Goal: Transaction & Acquisition: Download file/media

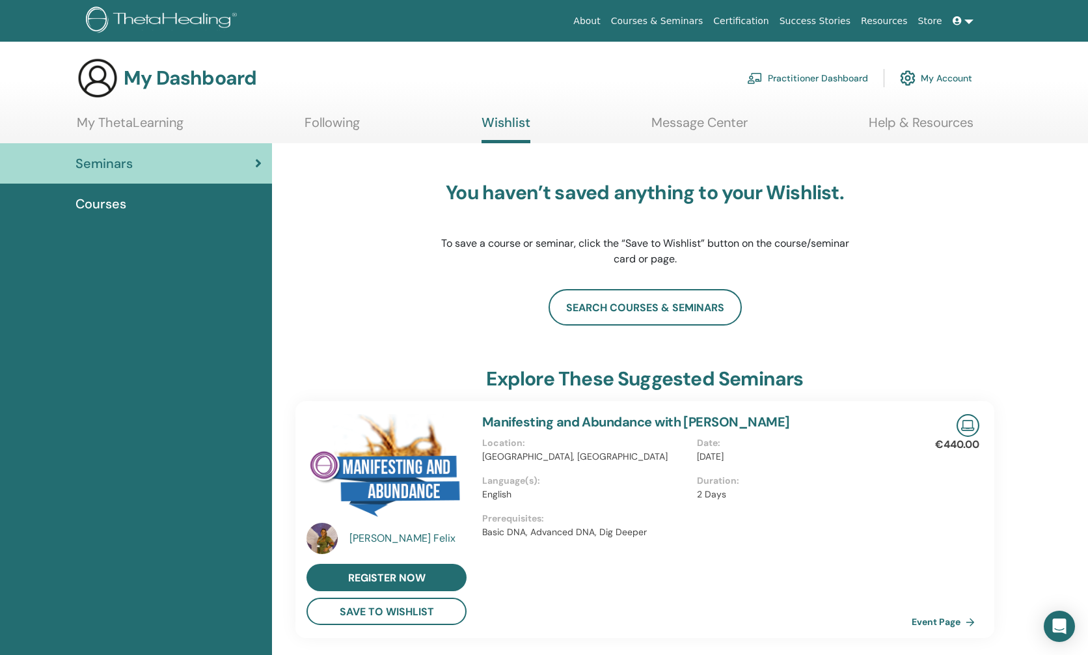
click at [922, 75] on link "My Account" at bounding box center [936, 78] width 72 height 29
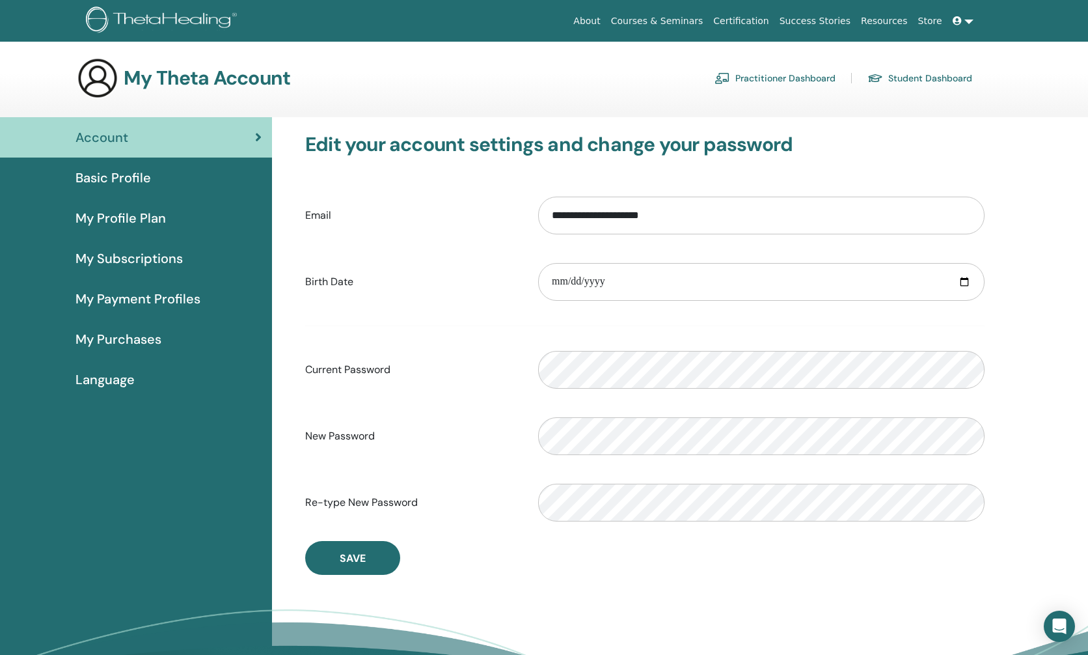
click at [133, 334] on span "My Purchases" at bounding box center [119, 339] width 86 height 20
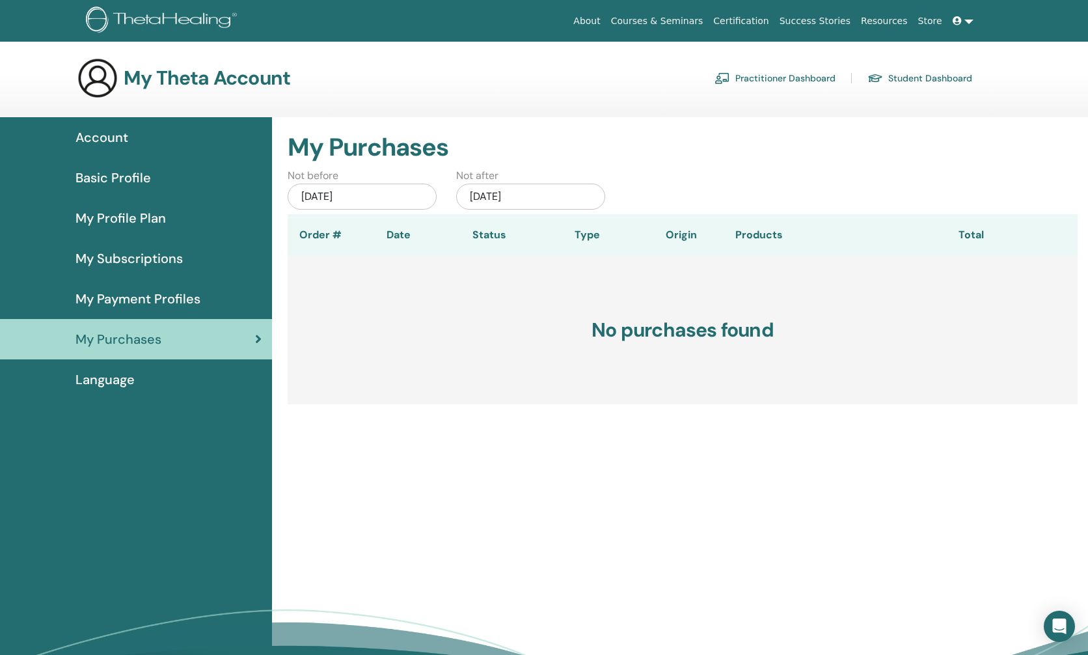
click at [122, 258] on span "My Subscriptions" at bounding box center [129, 259] width 107 height 20
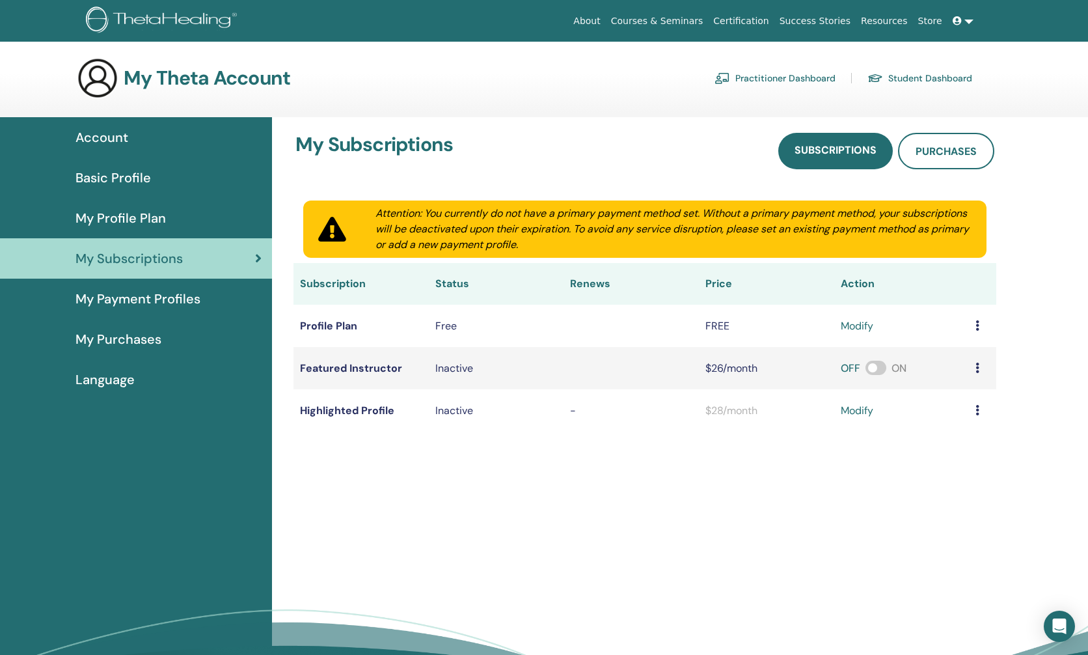
drag, startPoint x: 118, startPoint y: 215, endPoint x: 120, endPoint y: 199, distance: 17.0
click at [118, 215] on span "My Profile Plan" at bounding box center [121, 218] width 90 height 20
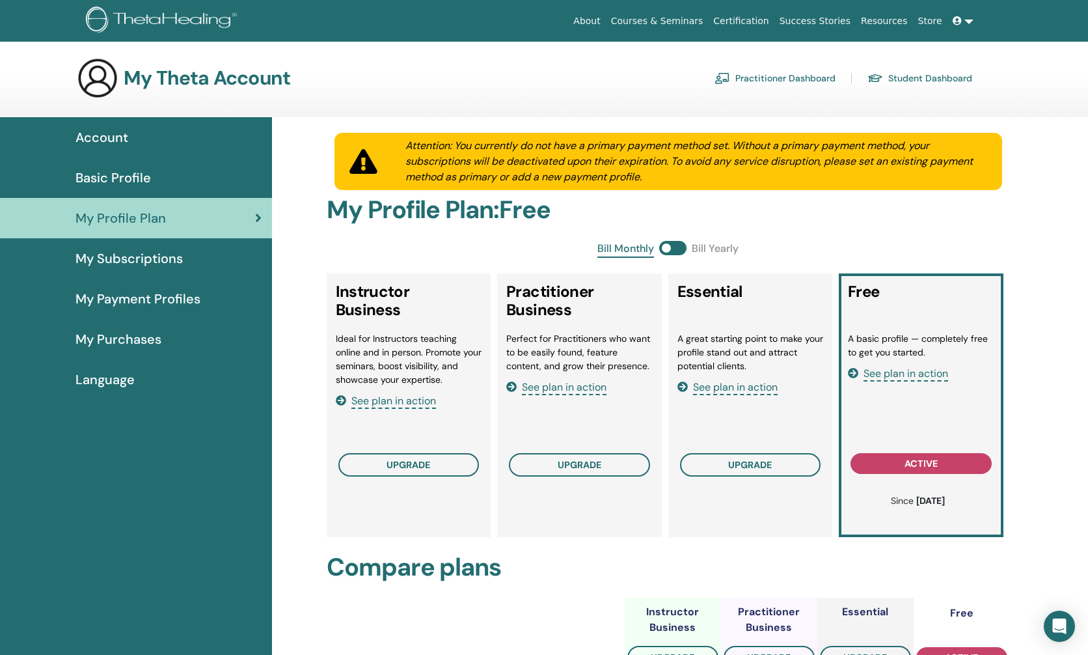
click at [115, 175] on span "Basic Profile" at bounding box center [114, 178] width 76 height 20
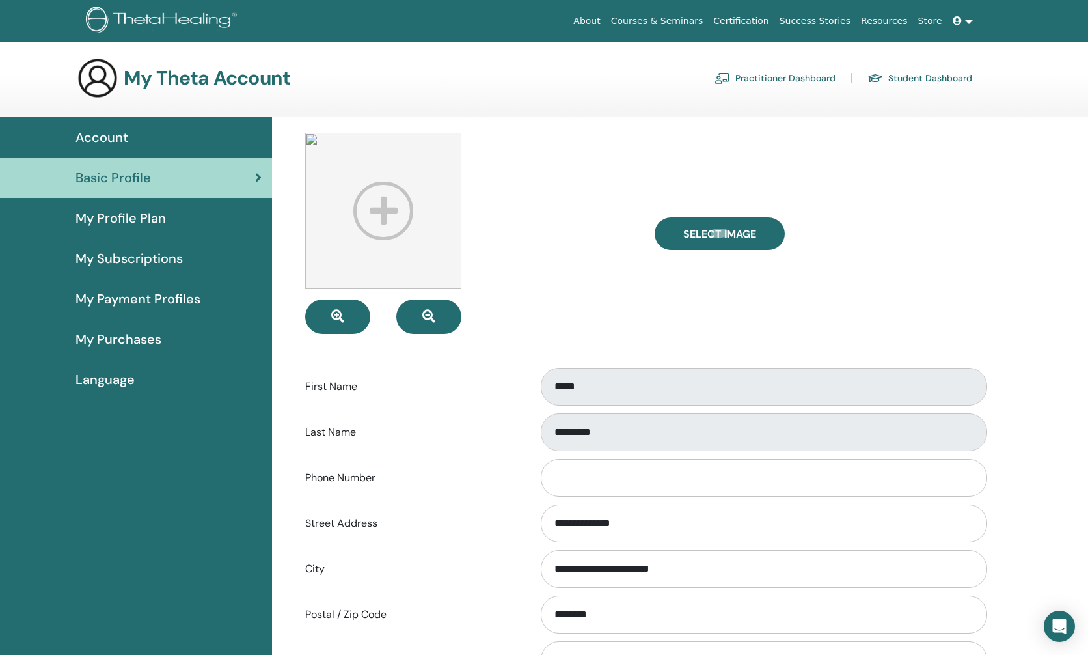
click at [913, 75] on link "Student Dashboard" at bounding box center [920, 78] width 105 height 21
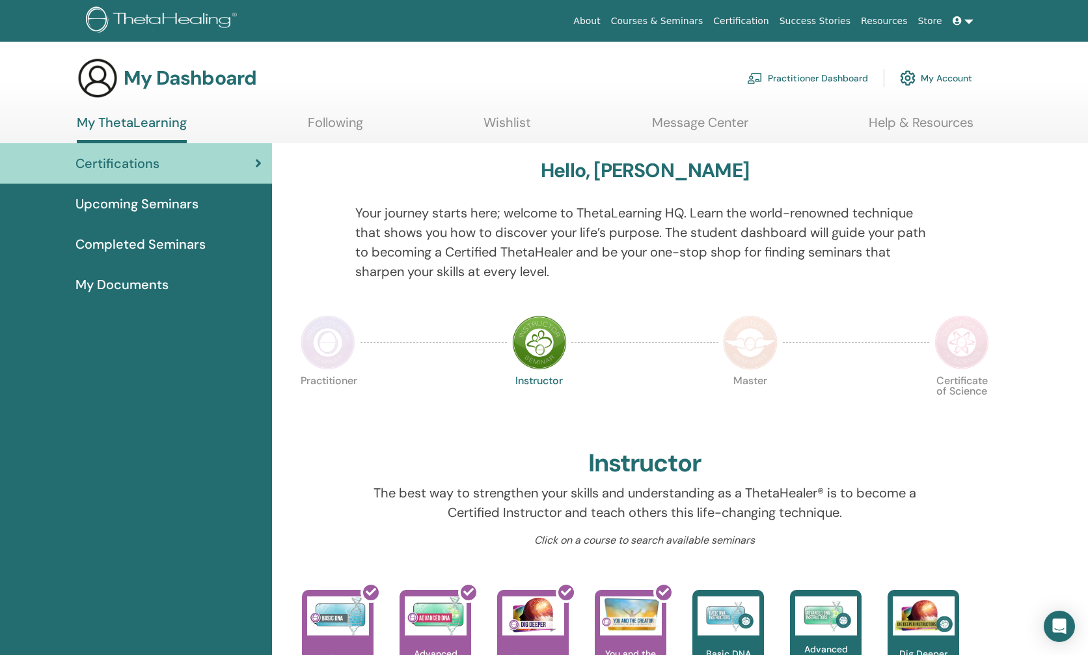
click at [809, 76] on link "Practitioner Dashboard" at bounding box center [807, 78] width 121 height 29
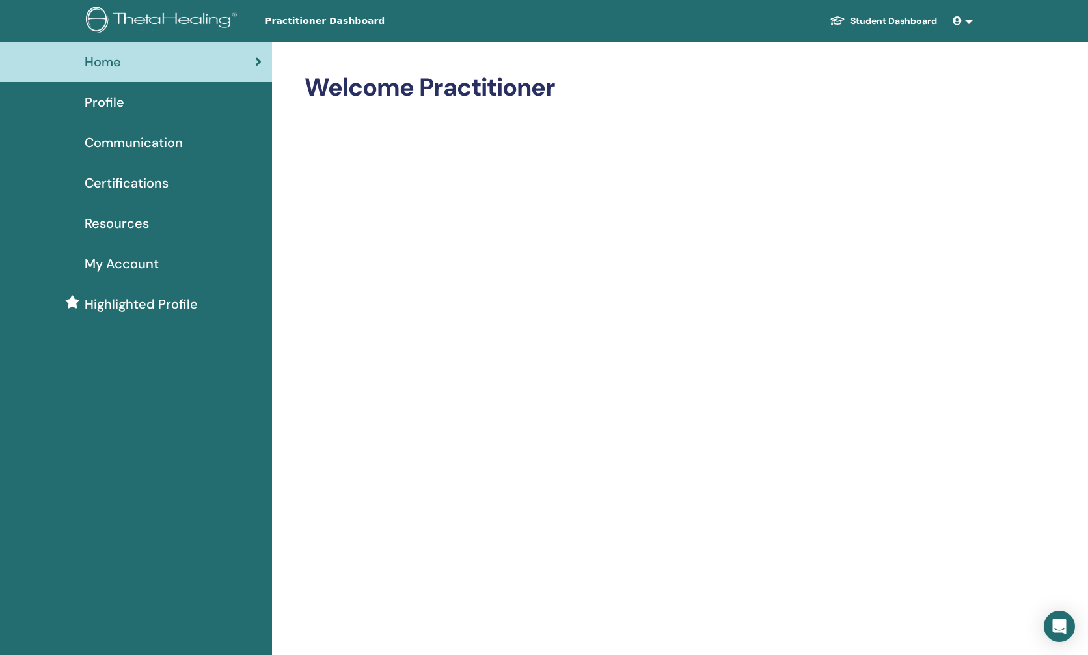
click at [970, 21] on link at bounding box center [963, 21] width 31 height 24
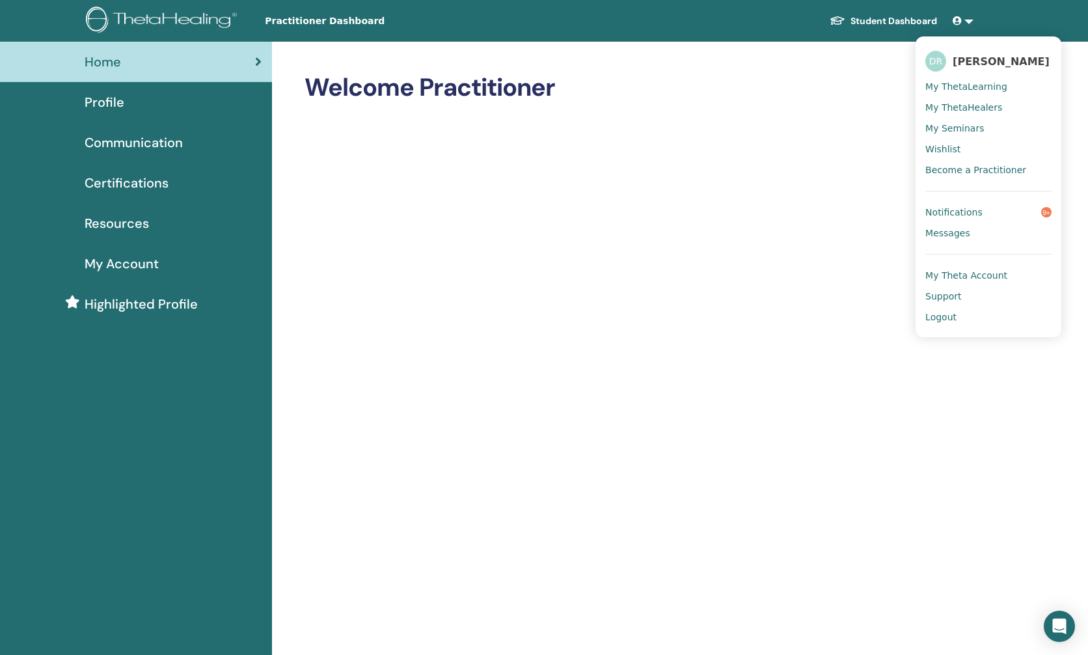
click at [969, 123] on span "My Seminars" at bounding box center [955, 128] width 59 height 12
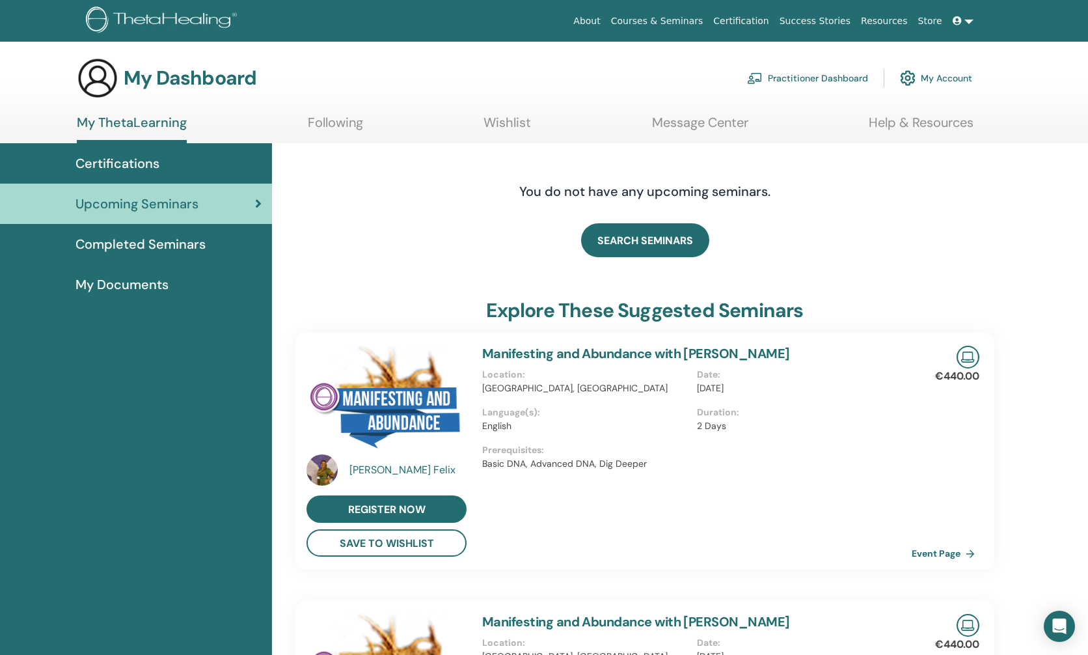
click at [967, 20] on link at bounding box center [963, 21] width 31 height 24
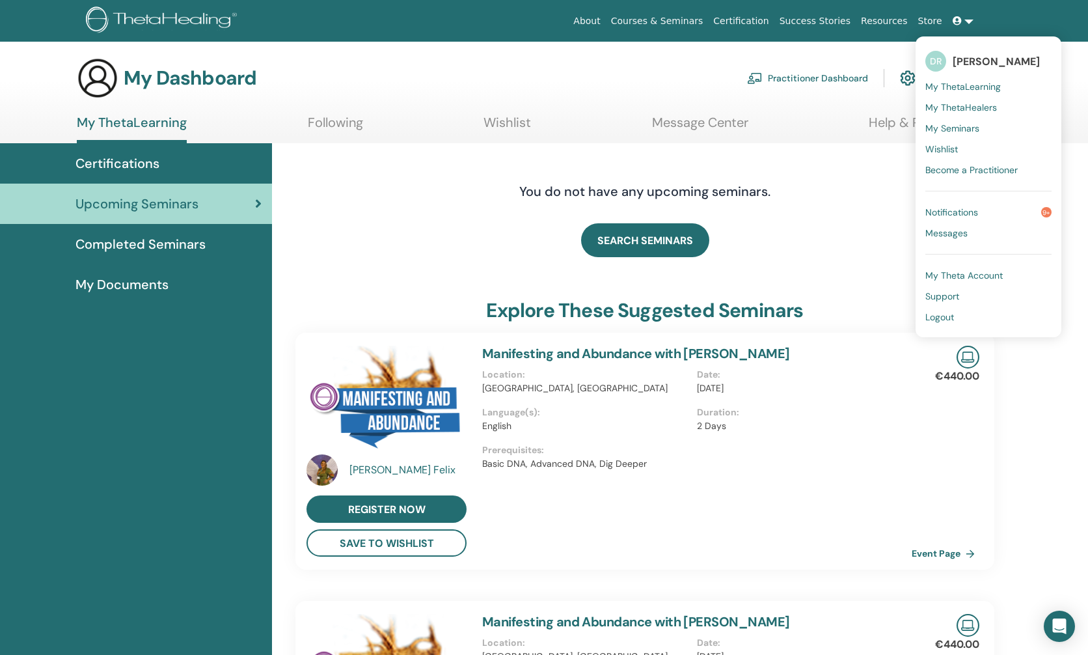
click at [993, 84] on span "My ThetaLearning" at bounding box center [964, 87] width 76 height 12
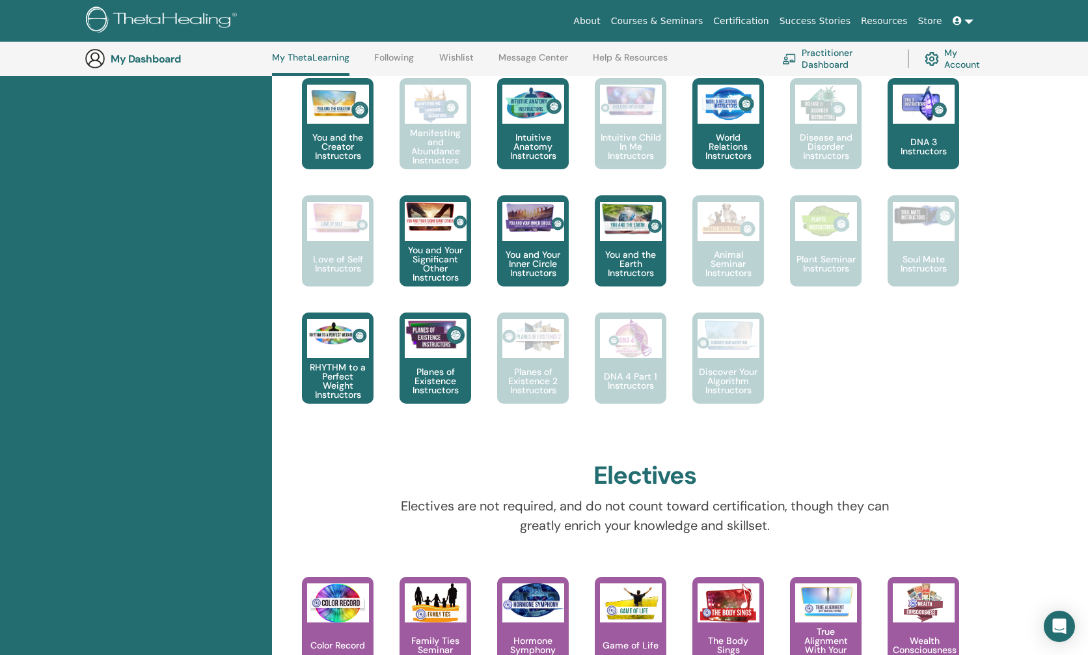
scroll to position [119, 0]
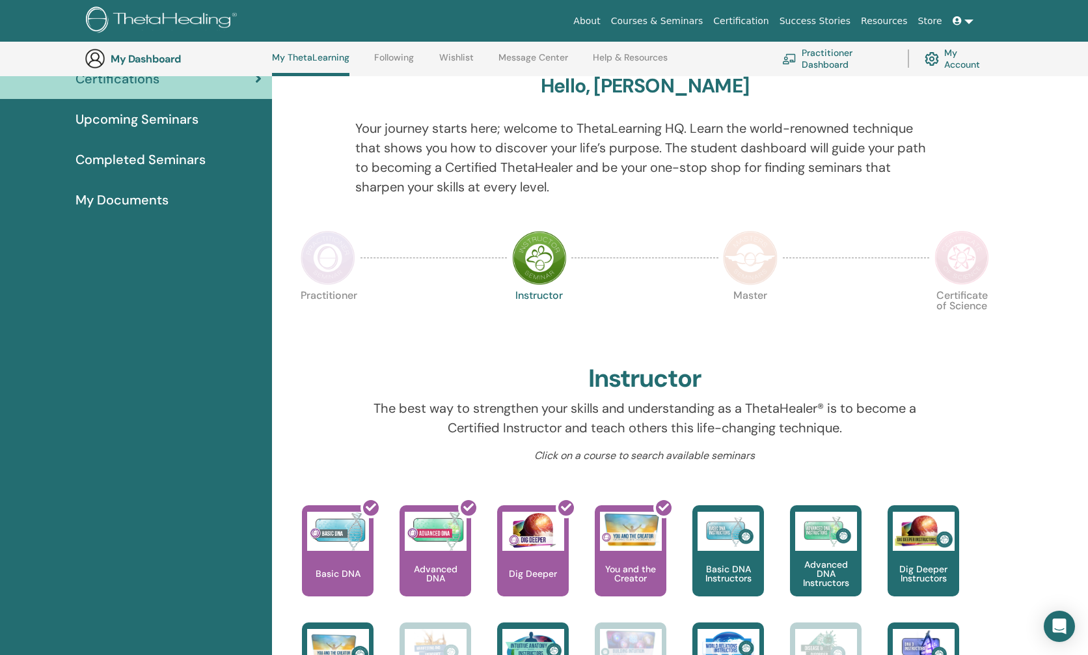
click at [163, 158] on span "Completed Seminars" at bounding box center [141, 160] width 130 height 20
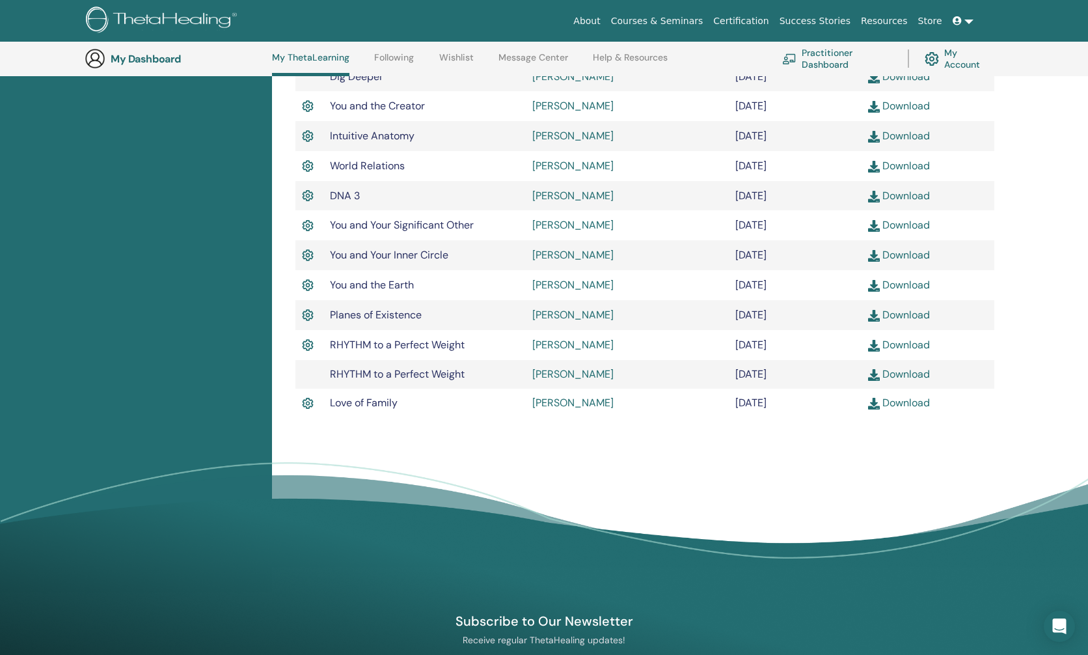
scroll to position [617, 0]
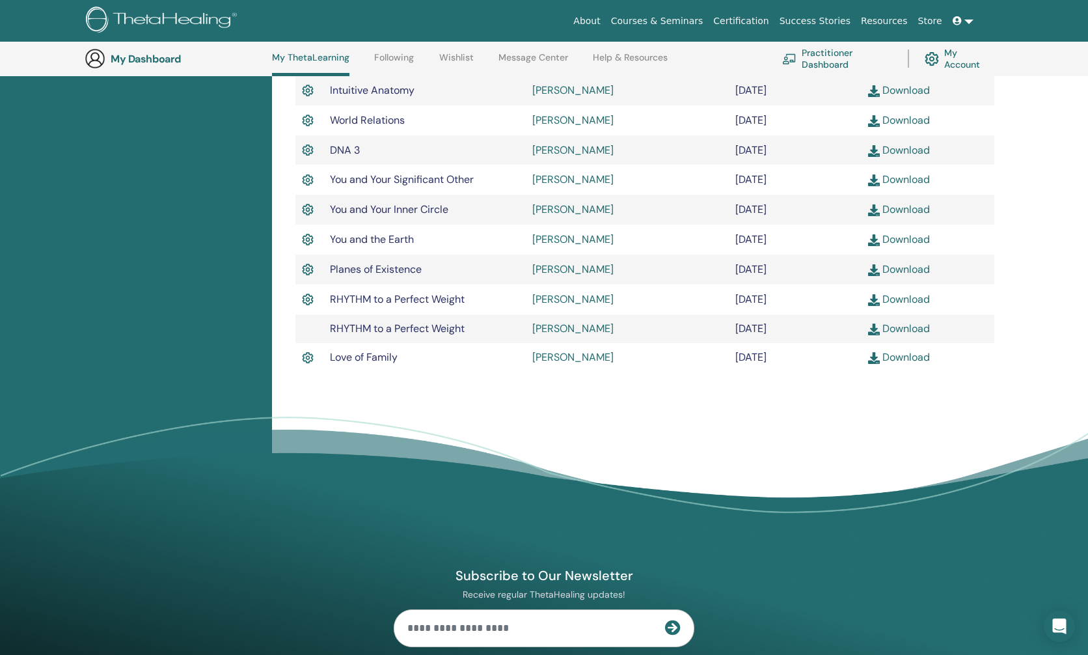
click at [900, 362] on link "Download" at bounding box center [899, 357] width 62 height 14
